Goal: Obtain resource: Obtain resource

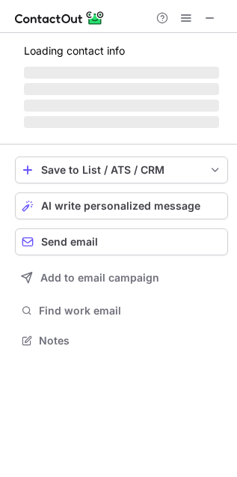
scroll to position [363, 237]
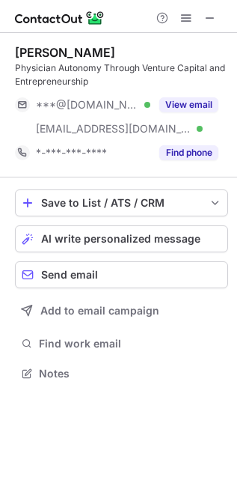
click at [140, 118] on div "[EMAIL_ADDRESS][DOMAIN_NAME] Verified" at bounding box center [83, 129] width 136 height 24
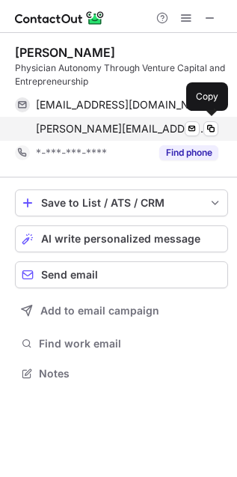
click at [91, 130] on span "[PERSON_NAME][EMAIL_ADDRESS][DOMAIN_NAME]" at bounding box center [122, 128] width 172 height 13
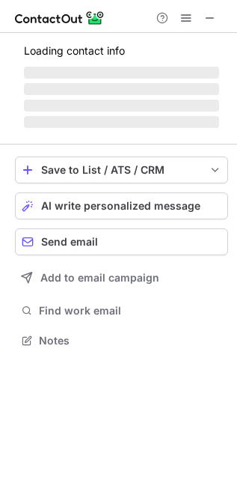
scroll to position [363, 237]
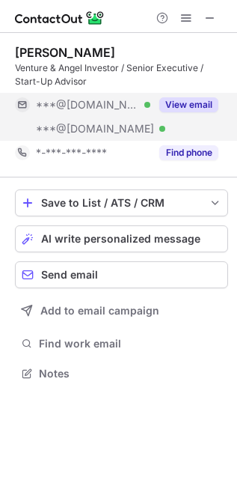
click at [102, 117] on div "***@hotmail.com Verified" at bounding box center [83, 129] width 136 height 24
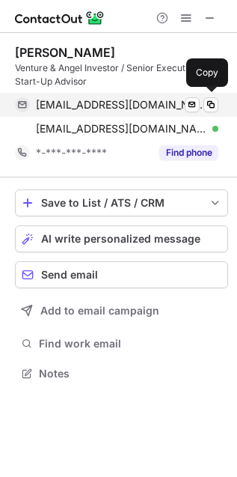
click at [99, 112] on div "cjneil88@gmail.com Verified Send email Copy" at bounding box center [117, 105] width 204 height 24
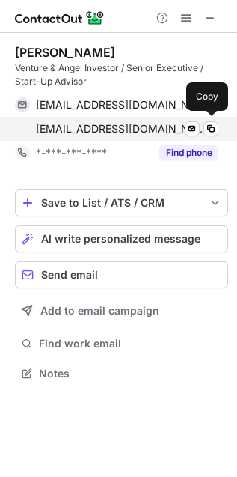
click at [102, 133] on span "cjneil1@hotmail.com" at bounding box center [122, 128] width 172 height 13
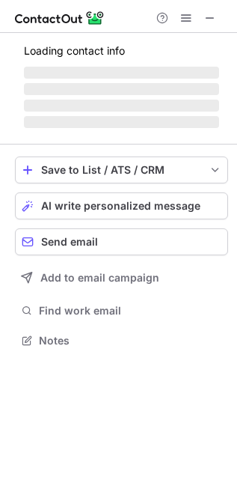
scroll to position [363, 237]
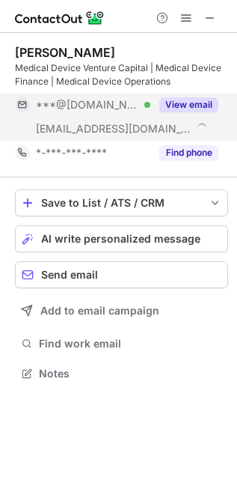
click at [114, 122] on span "[EMAIL_ADDRESS][DOMAIN_NAME]" at bounding box center [114, 128] width 156 height 13
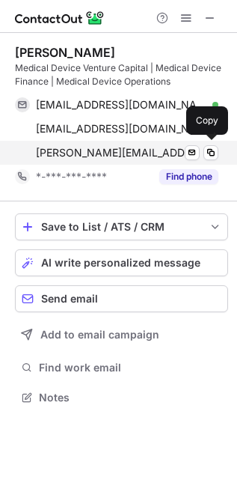
click at [103, 156] on span "[PERSON_NAME][EMAIL_ADDRESS][DOMAIN_NAME]" at bounding box center [119, 152] width 166 height 13
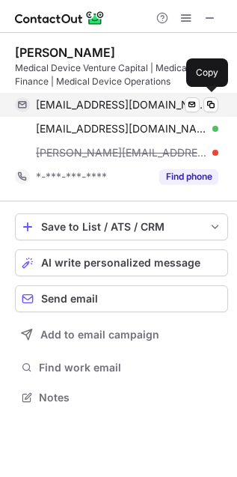
click at [111, 110] on span "[EMAIL_ADDRESS][DOMAIN_NAME]" at bounding box center [122, 104] width 172 height 13
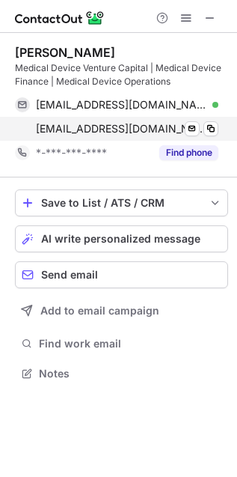
scroll to position [363, 237]
click at [72, 129] on span "[EMAIL_ADDRESS][DOMAIN_NAME]" at bounding box center [122, 128] width 172 height 13
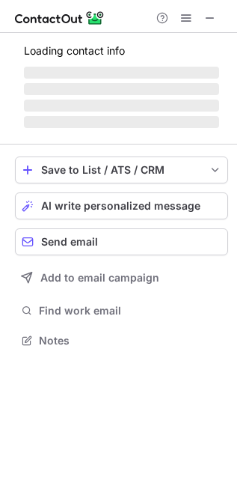
scroll to position [349, 237]
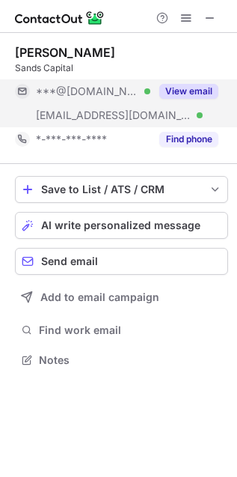
click at [94, 118] on span "[EMAIL_ADDRESS][DOMAIN_NAME]" at bounding box center [114, 115] width 156 height 13
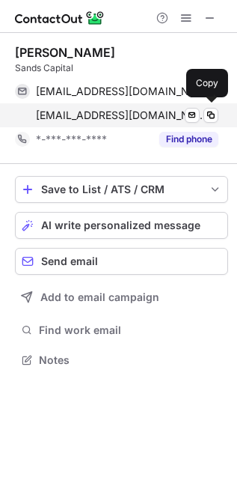
click at [94, 118] on span "jmerrill@sandscap.com" at bounding box center [122, 115] width 172 height 13
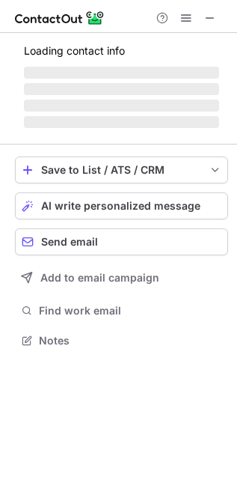
scroll to position [349, 237]
